Goal: Transaction & Acquisition: Download file/media

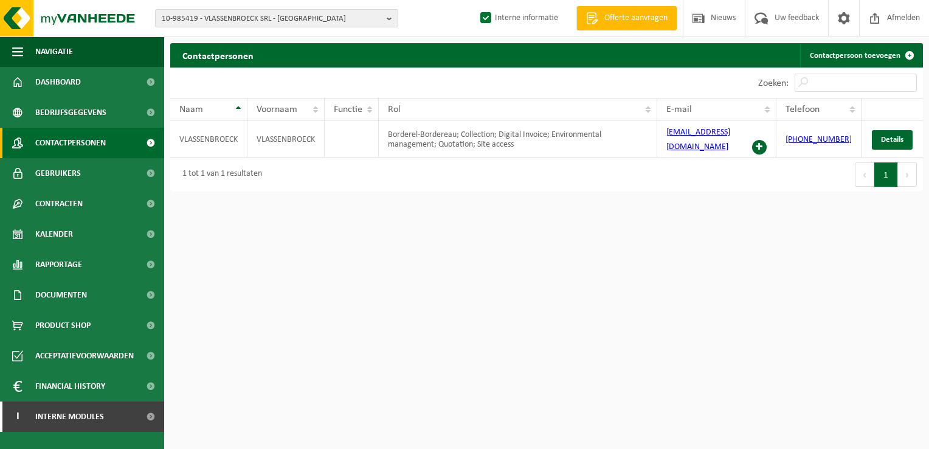
click at [250, 13] on span "10-985419 - VLASSENBROECK SRL - NIVELLES" at bounding box center [272, 19] width 220 height 18
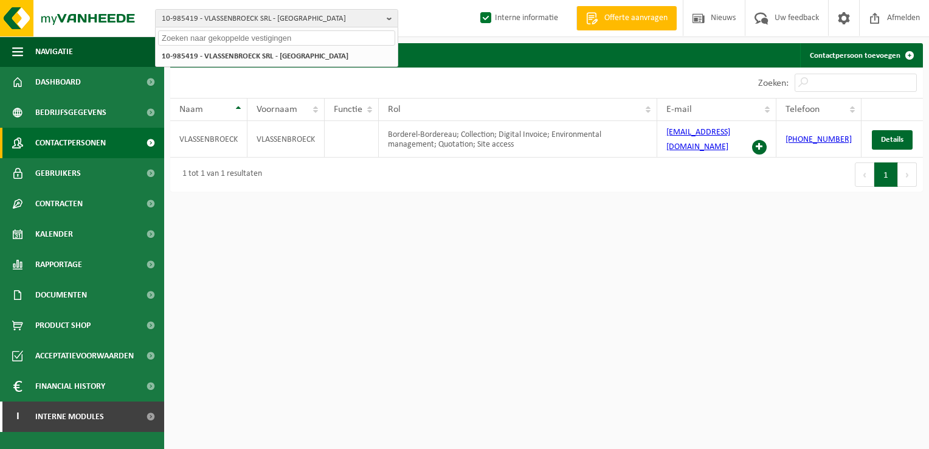
click at [249, 41] on input "text" at bounding box center [276, 37] width 237 height 15
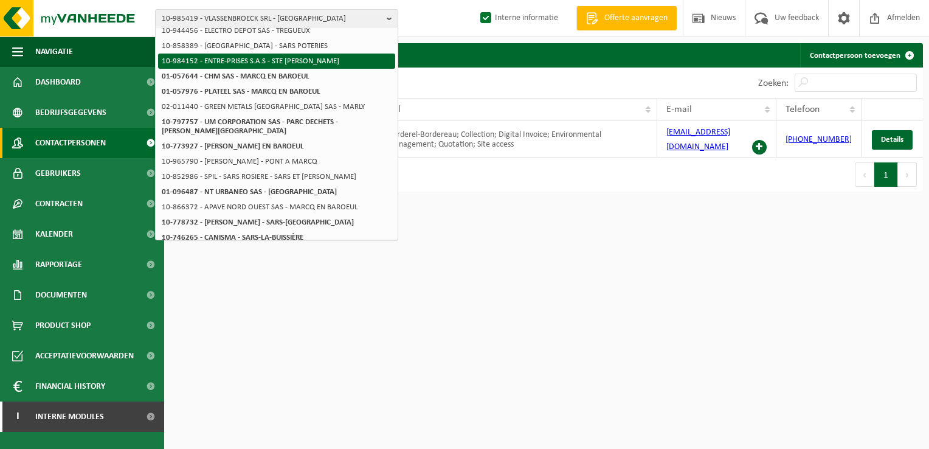
scroll to position [182, 0]
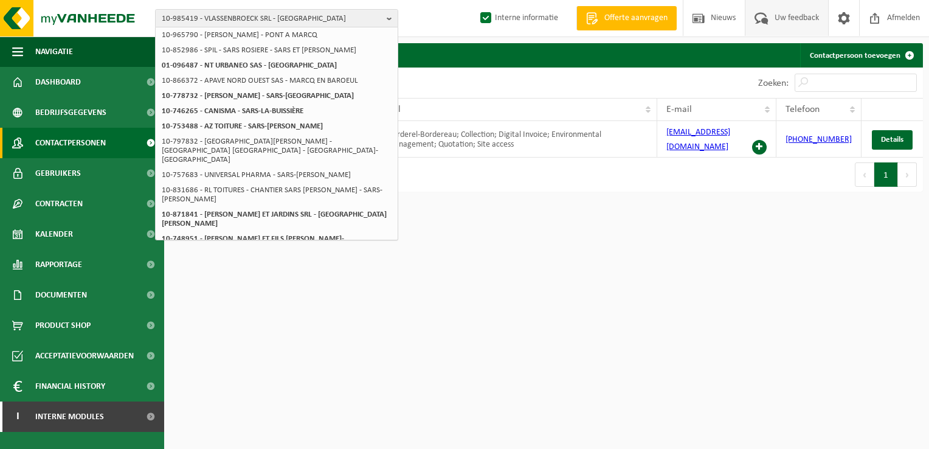
type input "snaps marc"
click at [319, 18] on span "10-985419 - VLASSENBROECK SRL - NIVELLES" at bounding box center [272, 19] width 220 height 18
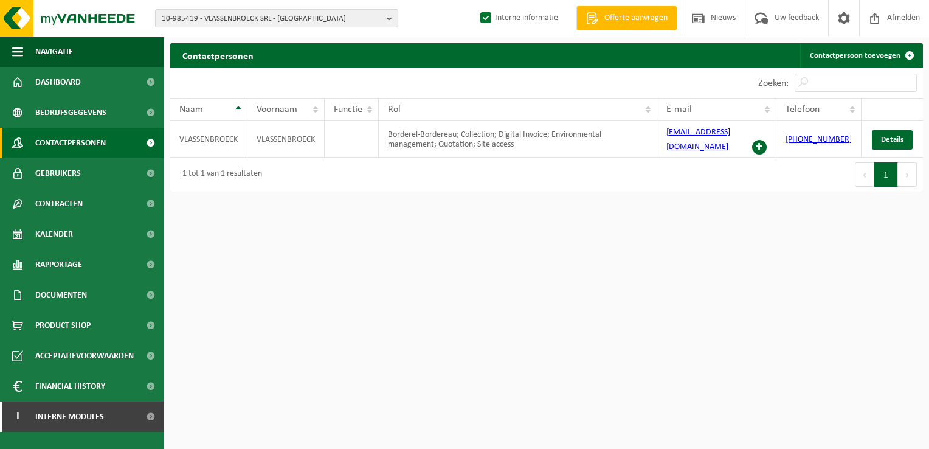
click at [345, 18] on span "10-985419 - VLASSENBROECK SRL - NIVELLES" at bounding box center [272, 19] width 220 height 18
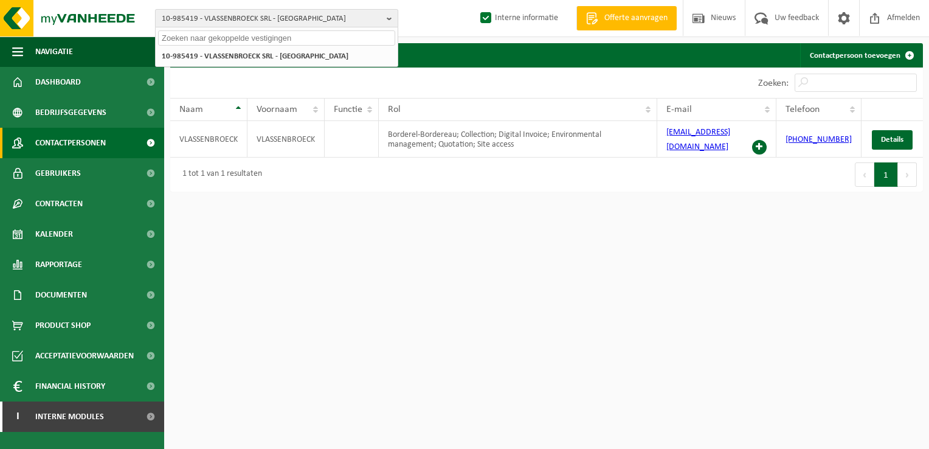
scroll to position [0, 0]
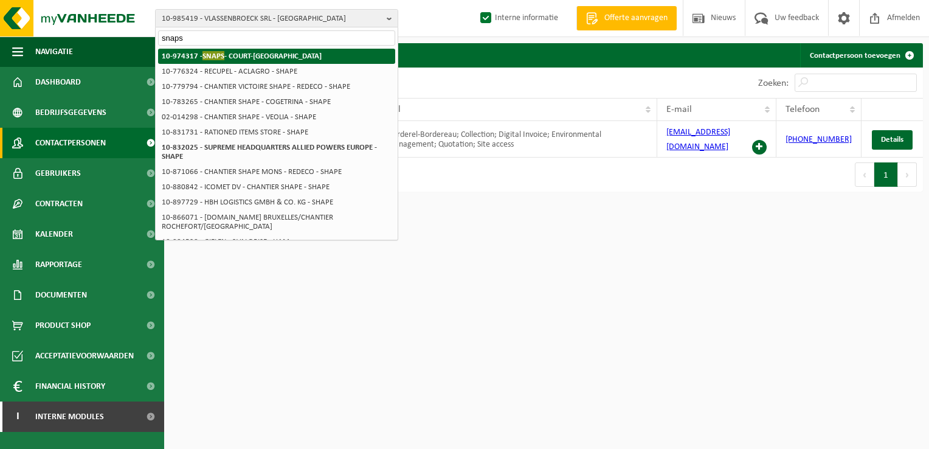
type input "snaps"
click at [247, 54] on strong "10-974317 - SNAPS - COURT-SAINT-ETIENNE" at bounding box center [242, 55] width 160 height 9
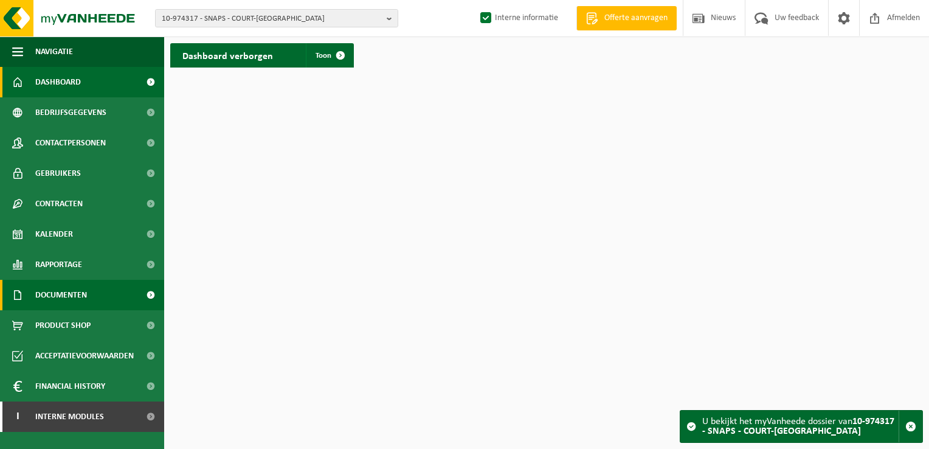
click at [80, 295] on span "Documenten" at bounding box center [61, 295] width 52 height 30
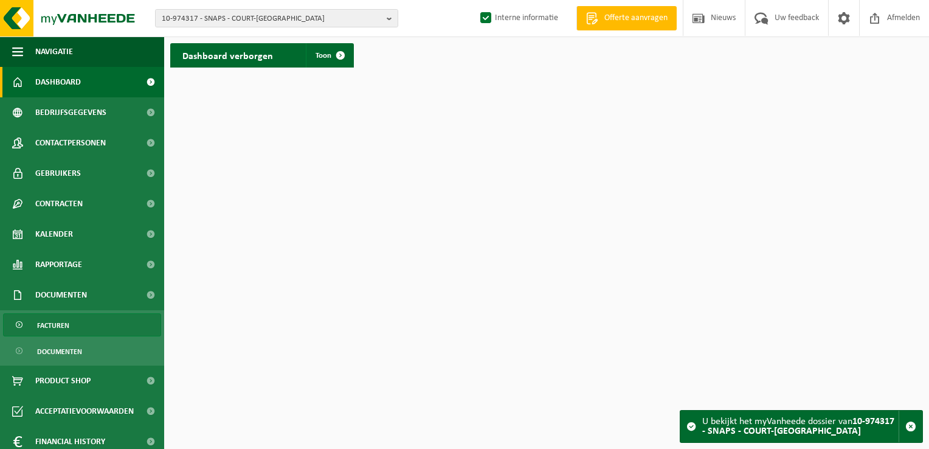
click at [76, 319] on link "Facturen" at bounding box center [82, 324] width 158 height 23
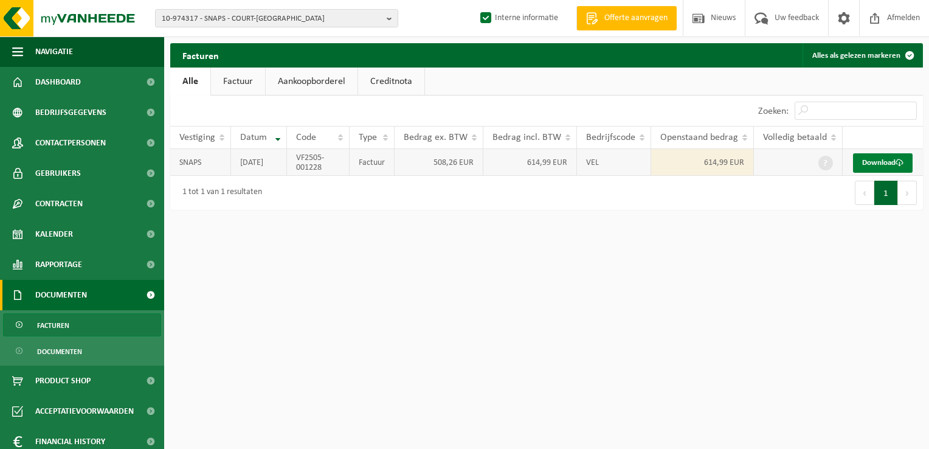
click at [889, 164] on link "Download" at bounding box center [883, 162] width 60 height 19
click at [58, 150] on span "Contactpersonen" at bounding box center [70, 143] width 71 height 30
